Goal: Information Seeking & Learning: Learn about a topic

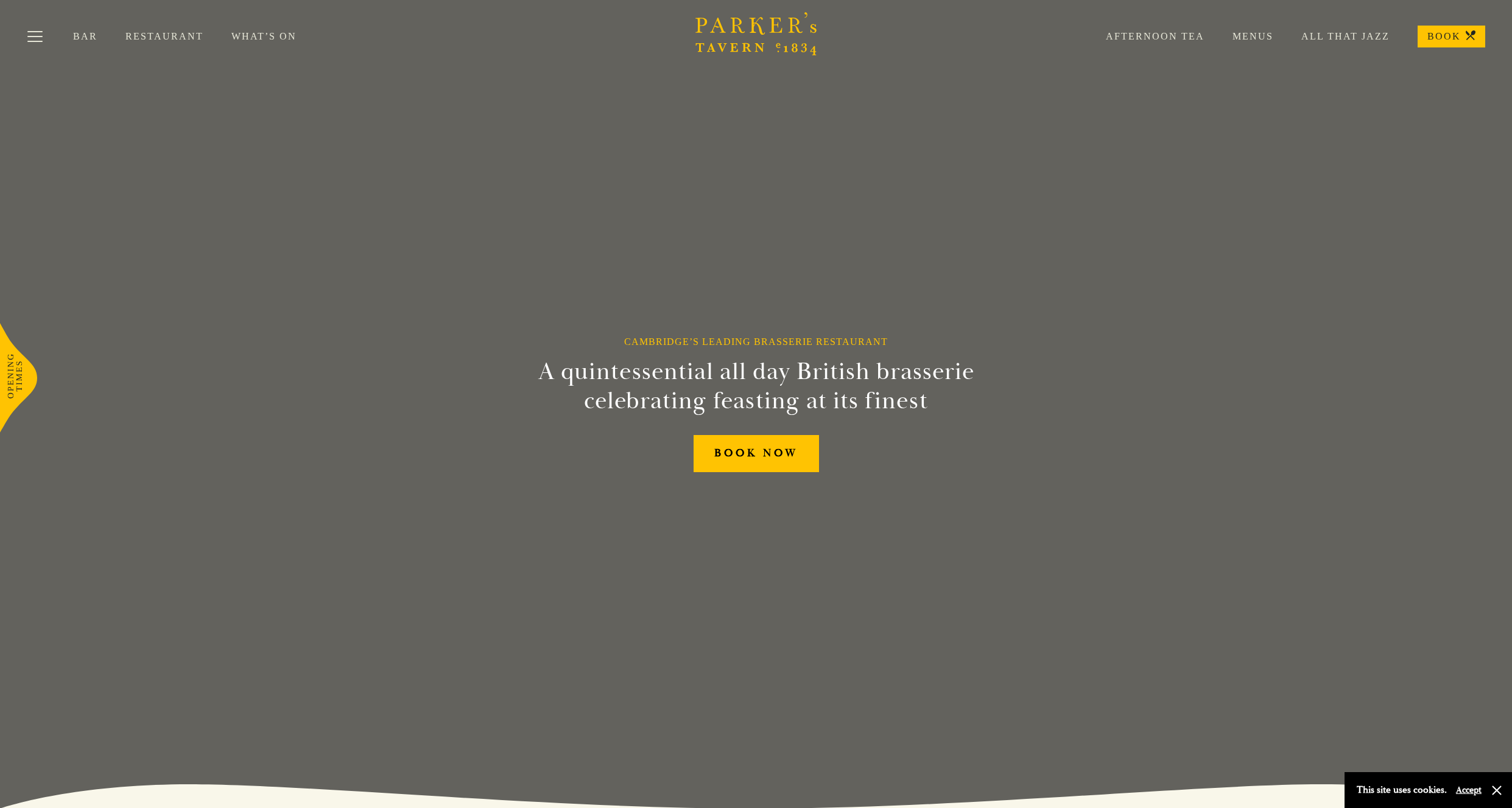
click at [167, 36] on link "Restaurant" at bounding box center [179, 36] width 106 height 12
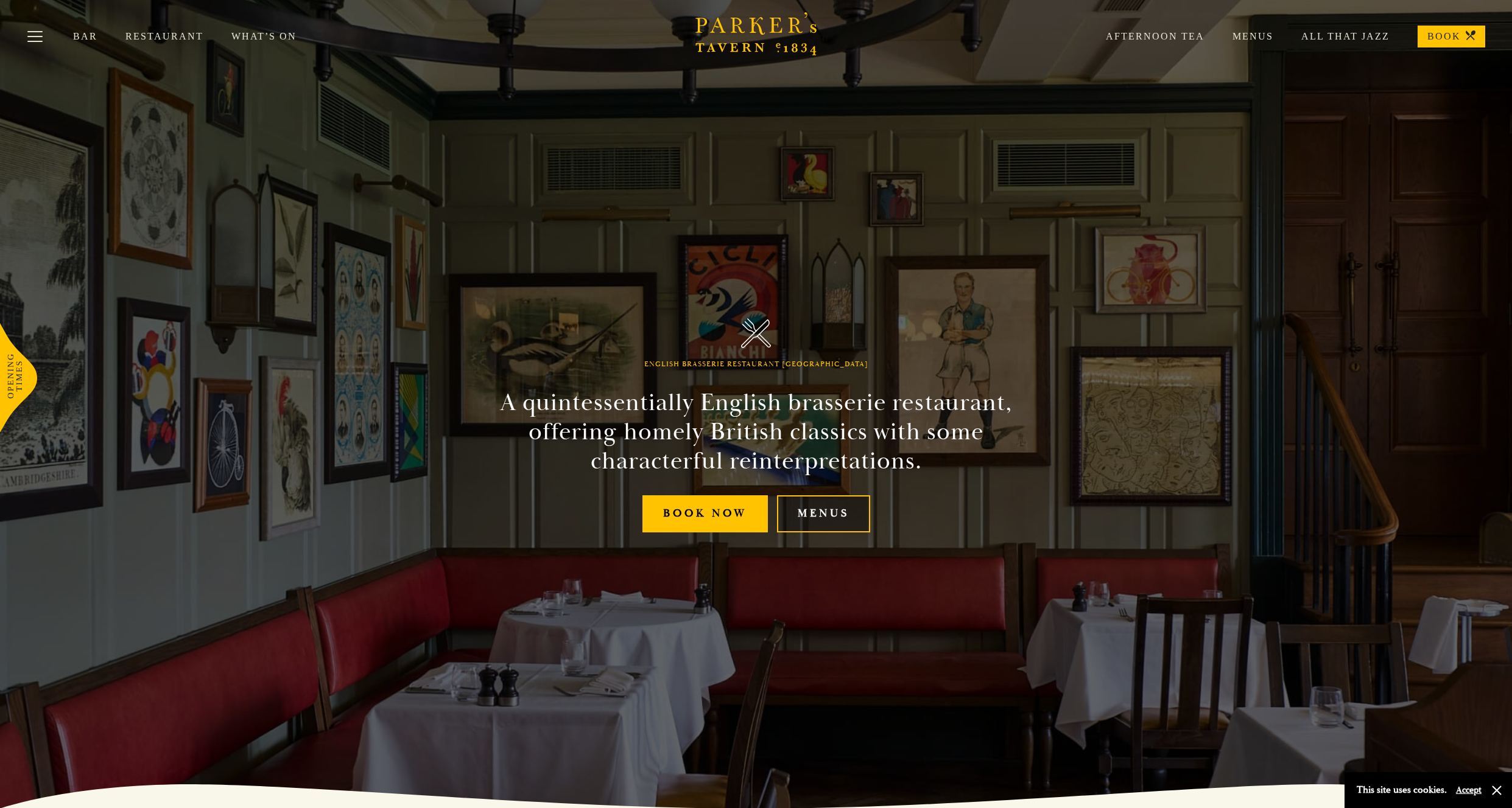
click at [849, 523] on link "Menus" at bounding box center [823, 514] width 93 height 37
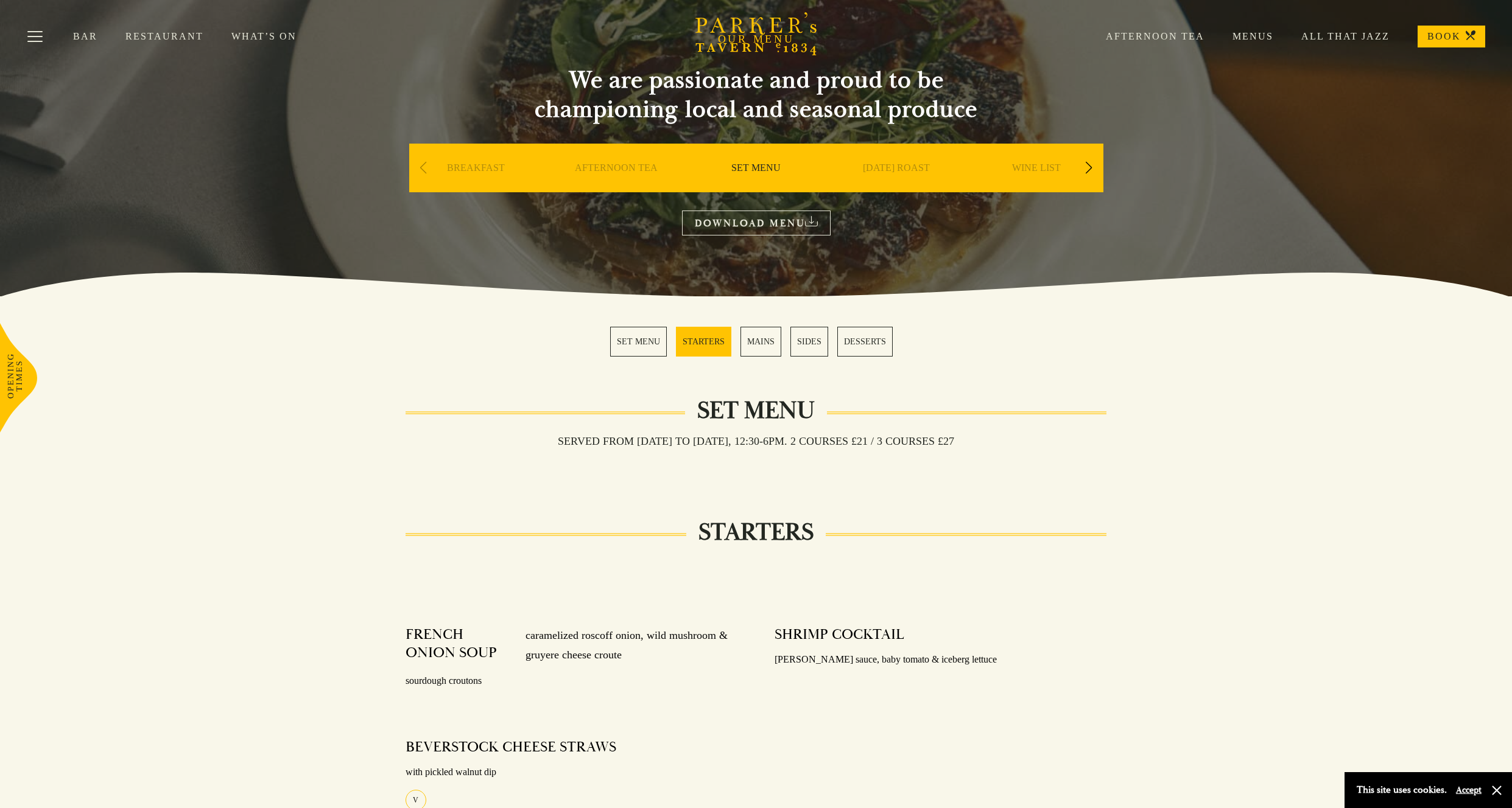
scroll to position [76, 0]
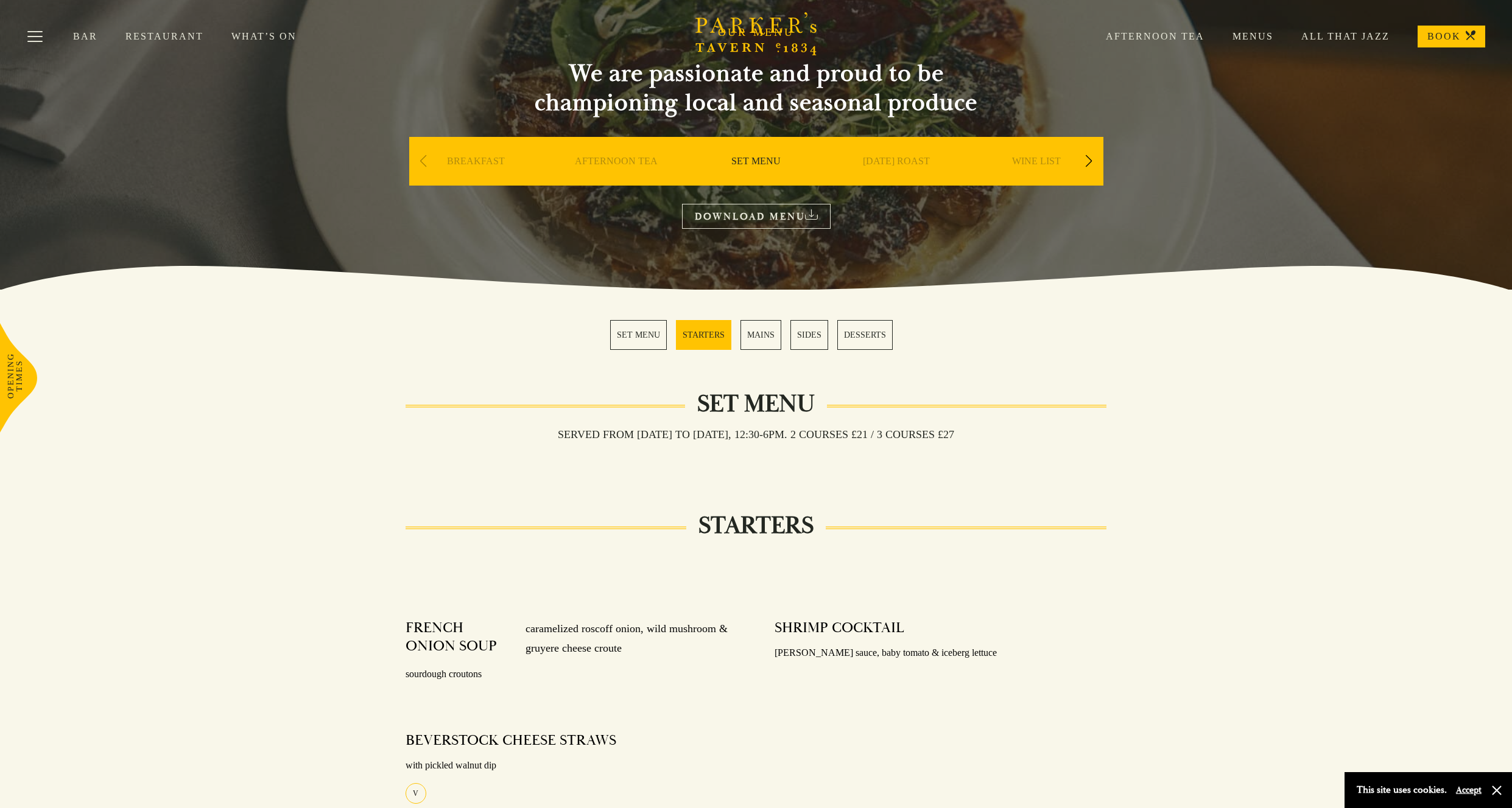
click at [1084, 162] on div "Next slide" at bounding box center [1089, 161] width 17 height 27
click at [1088, 163] on div "Next slide" at bounding box center [1089, 161] width 17 height 27
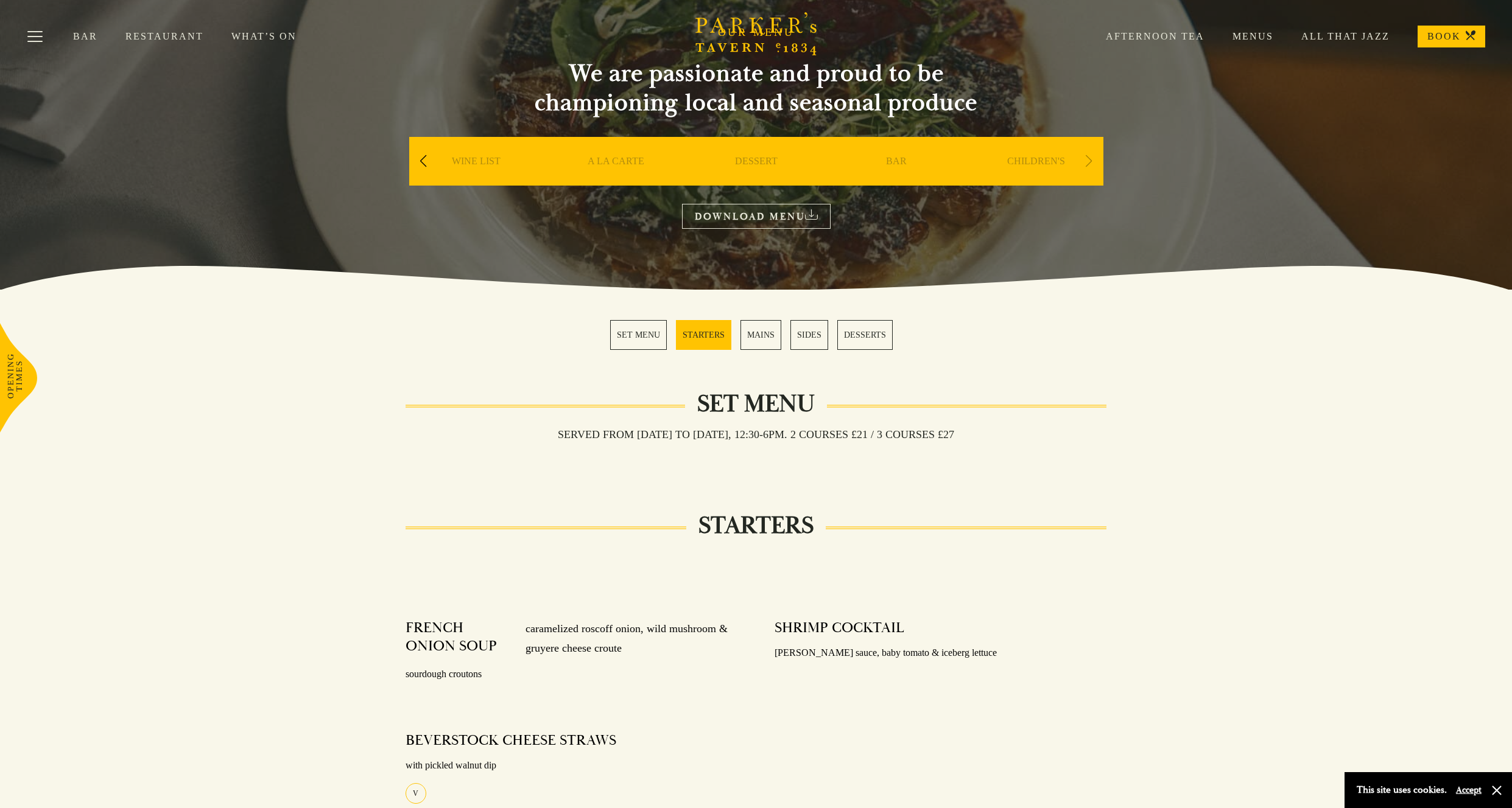
click at [1370, 47] on div "Bar Restaurant What’s On Afternoon Tea Menus All That Jazz BOOK" at bounding box center [756, 36] width 1512 height 73
click at [266, 34] on link "What’s On" at bounding box center [278, 36] width 93 height 12
